Goal: Book appointment/travel/reservation

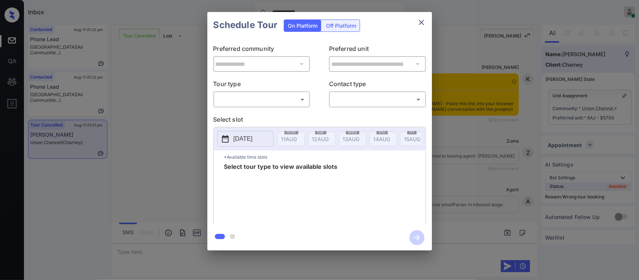
scroll to position [3902, 0]
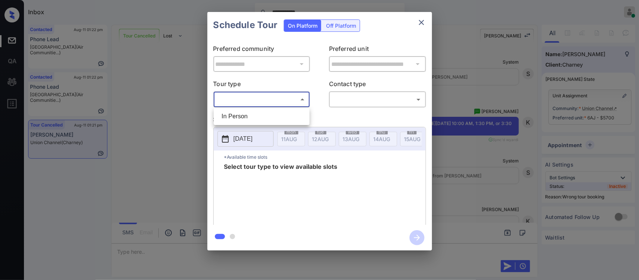
click at [287, 100] on body "**********" at bounding box center [319, 140] width 639 height 280
click at [278, 118] on li "In Person" at bounding box center [262, 116] width 92 height 13
type input "********"
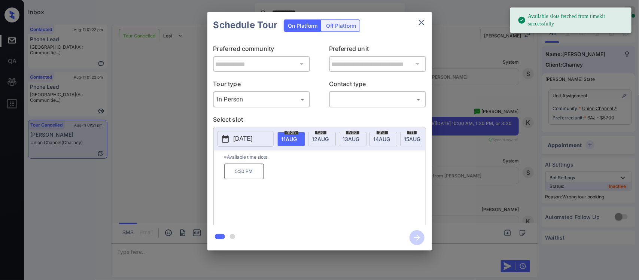
click at [297, 137] on span "[DATE]" at bounding box center [289, 139] width 16 height 6
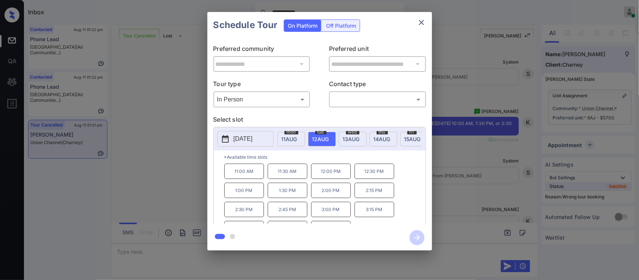
click at [301, 139] on div "[DATE]" at bounding box center [291, 139] width 28 height 15
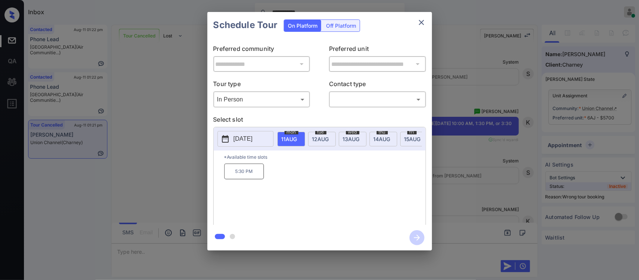
click at [297, 137] on span "[DATE]" at bounding box center [289, 139] width 16 height 6
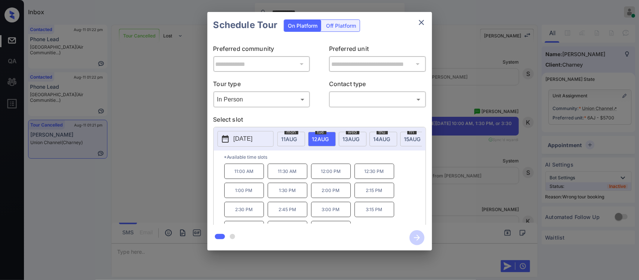
click at [298, 134] on span "wed" at bounding box center [291, 132] width 14 height 4
click at [297, 139] on span "[DATE]" at bounding box center [289, 139] width 16 height 6
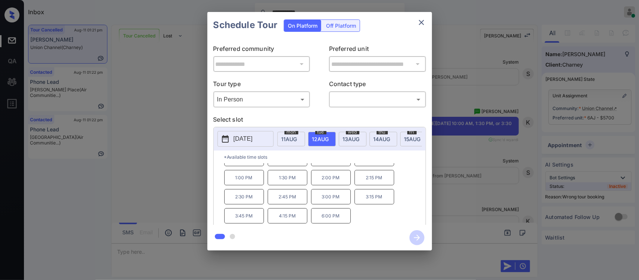
click at [297, 141] on span "[DATE]" at bounding box center [289, 139] width 16 height 6
click at [297, 140] on span "[DATE]" at bounding box center [289, 139] width 16 height 6
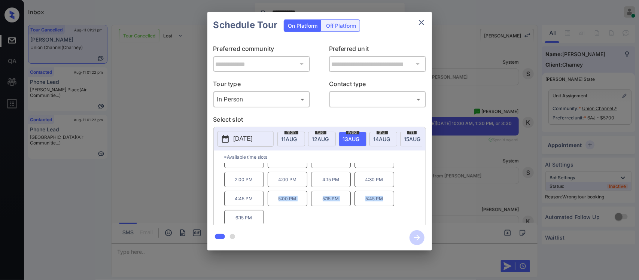
scroll to position [33, 0]
drag, startPoint x: 278, startPoint y: 224, endPoint x: 388, endPoint y: 214, distance: 110.1
click at [388, 214] on div "10:00 AM 10:30 AM 11:00 AM 11:30 AM 12:00 PM 12:30 PM 1:00 PM 1:30 PM 2:00 PM 4…" at bounding box center [324, 194] width 201 height 60
copy div "5:00 PM 5:15 PM 5:45 PM"
click at [512, 207] on div "**********" at bounding box center [319, 131] width 639 height 262
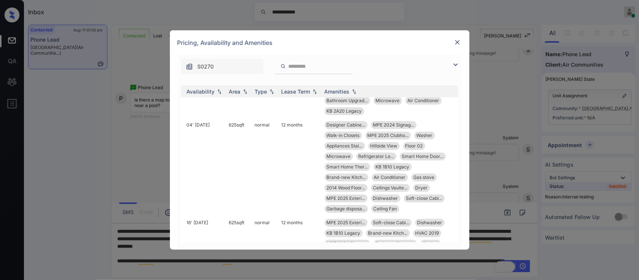
scroll to position [5681, 121]
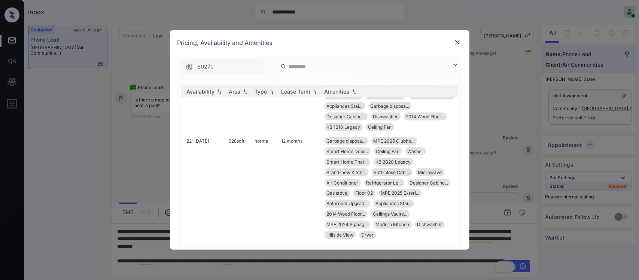
click at [458, 38] on div at bounding box center [457, 42] width 9 height 9
